Goal: Find specific page/section: Find specific page/section

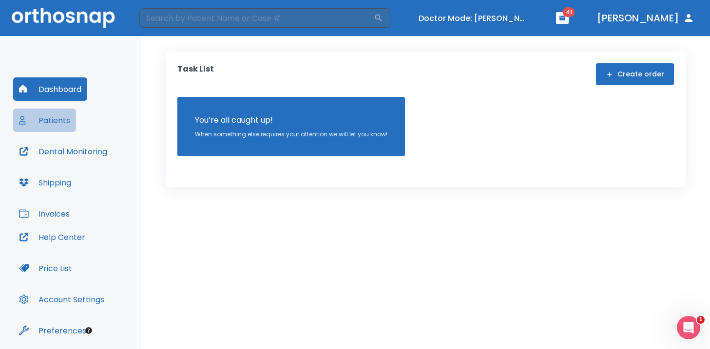
click at [65, 118] on button "Patients" at bounding box center [44, 120] width 63 height 23
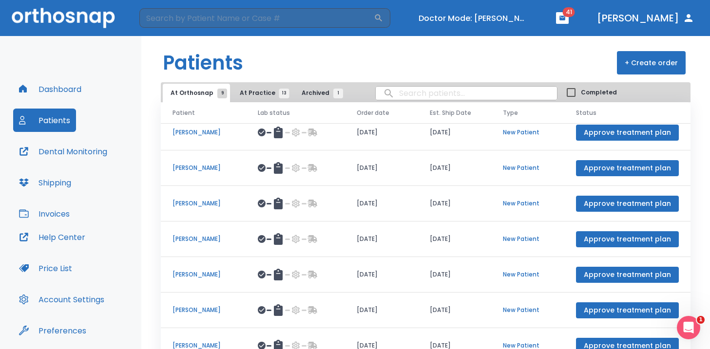
scroll to position [77, 0]
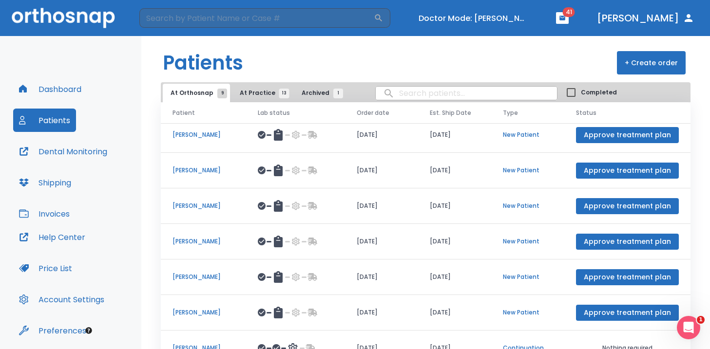
click at [257, 84] on button "At Practice 13" at bounding box center [262, 93] width 60 height 19
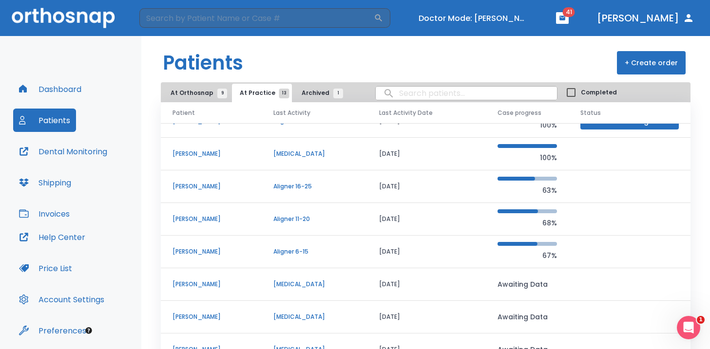
scroll to position [45, 0]
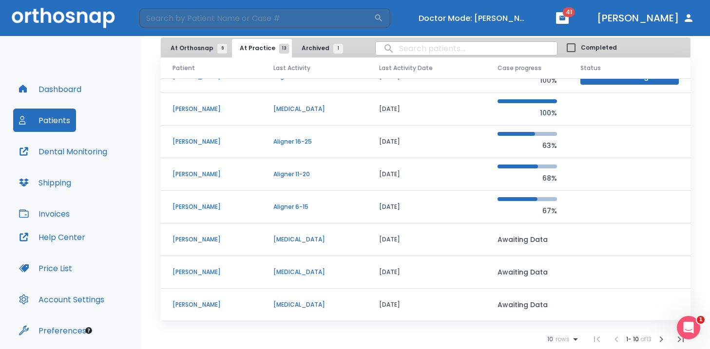
click at [553, 342] on span "rows" at bounding box center [561, 339] width 17 height 7
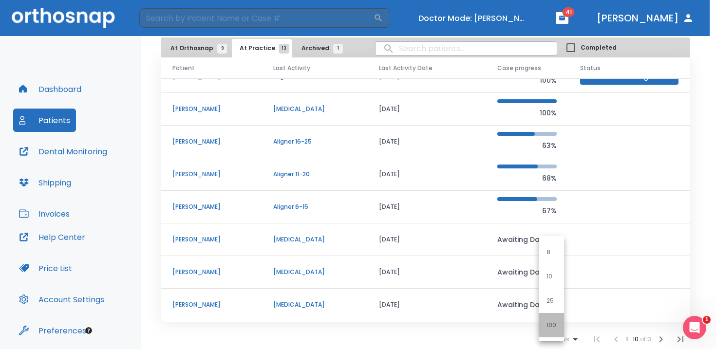
click at [549, 326] on p "100" at bounding box center [552, 325] width 10 height 9
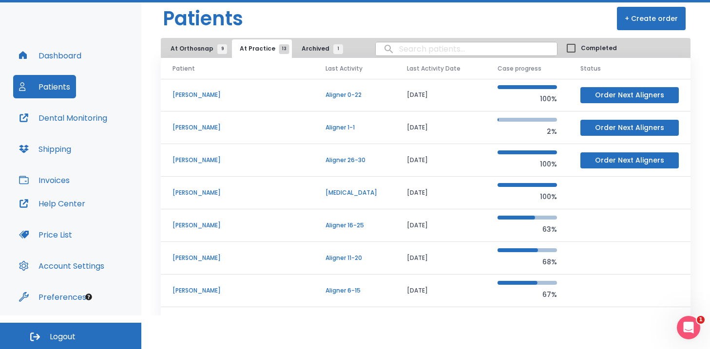
scroll to position [10, 0]
click at [207, 93] on p "[PERSON_NAME]" at bounding box center [237, 95] width 130 height 9
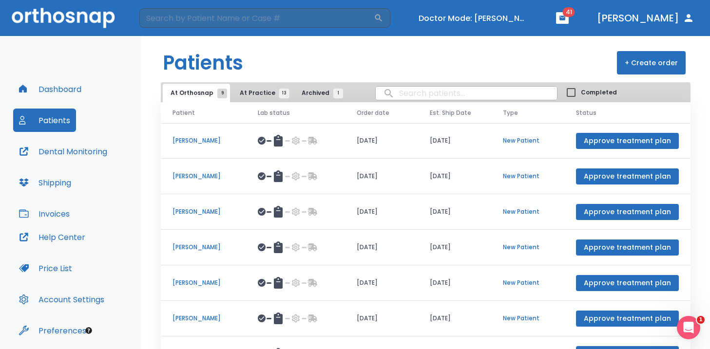
click at [267, 91] on span "At Practice 13" at bounding box center [262, 93] width 44 height 9
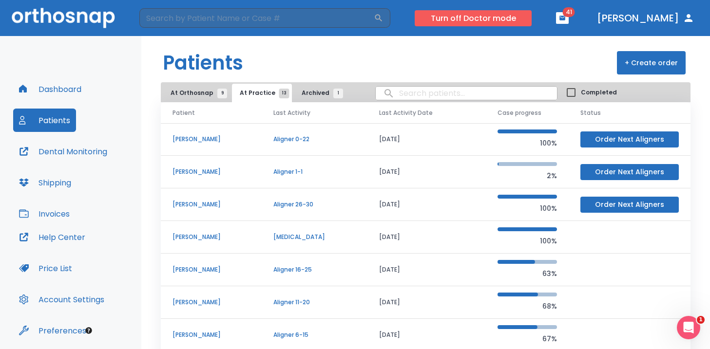
click at [532, 11] on button "Turn off Doctor mode" at bounding box center [473, 18] width 117 height 16
